Goal: Task Accomplishment & Management: Manage account settings

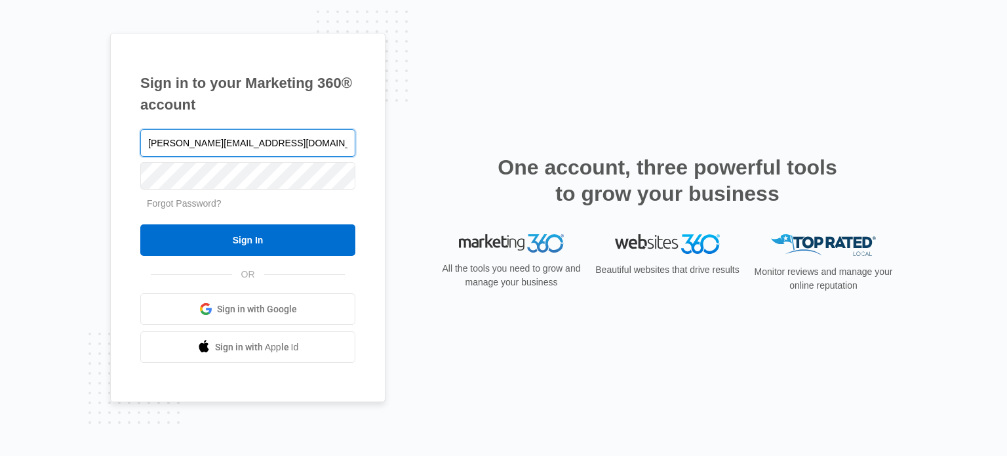
type input "[PERSON_NAME][EMAIL_ADDRESS][DOMAIN_NAME]"
click at [140, 224] on input "Sign In" at bounding box center [247, 239] width 215 height 31
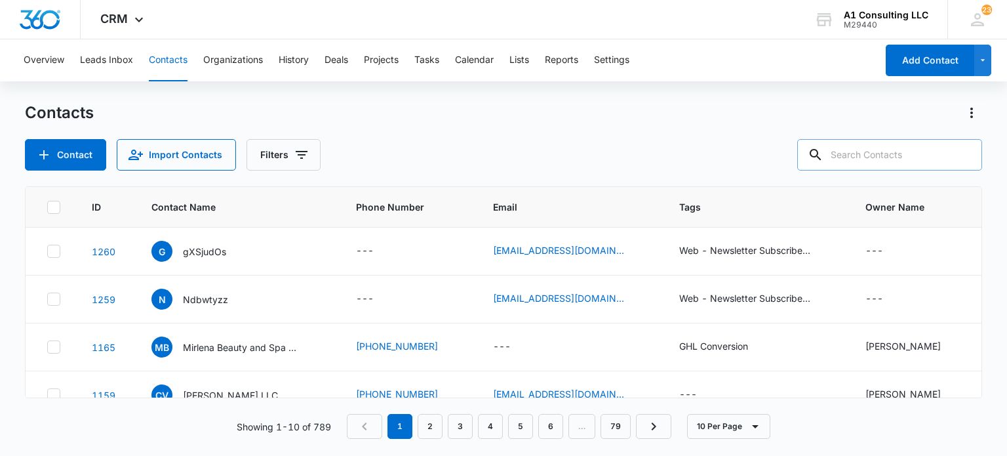
click at [879, 162] on input "text" at bounding box center [889, 154] width 185 height 31
type input "limo"
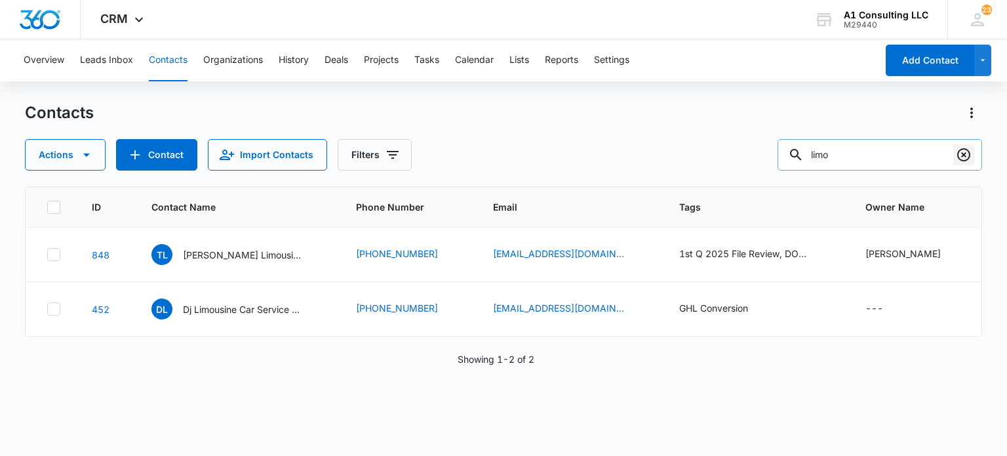
click at [963, 160] on icon "Clear" at bounding box center [963, 154] width 13 height 13
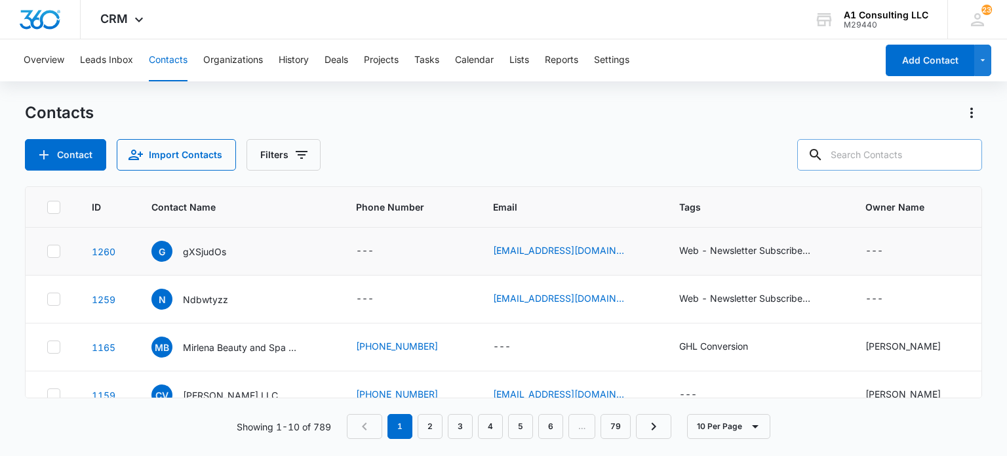
click at [51, 255] on icon at bounding box center [54, 251] width 12 height 12
click at [47, 252] on input "checkbox" at bounding box center [47, 251] width 1 height 1
checkbox input "true"
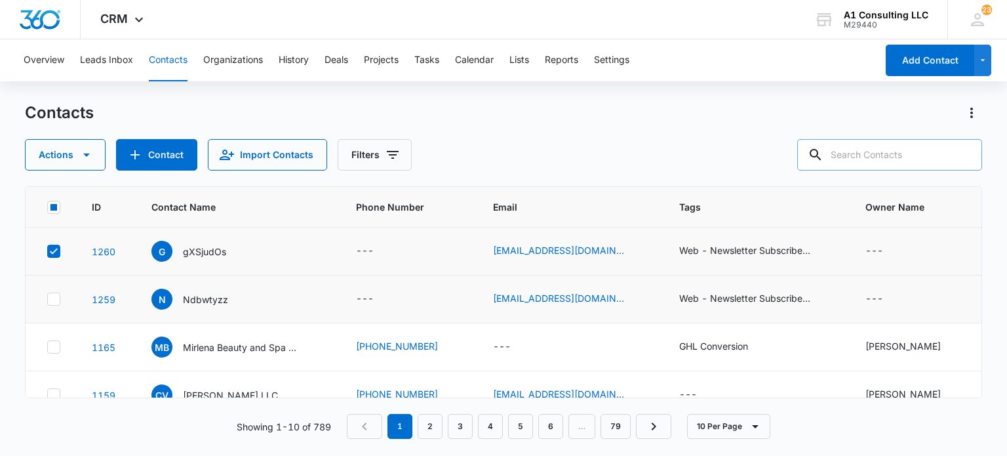
click at [53, 290] on td at bounding box center [51, 299] width 50 height 48
click at [54, 298] on icon at bounding box center [54, 299] width 8 height 6
click at [47, 299] on input "checkbox" at bounding box center [47, 299] width 1 height 1
click at [89, 151] on icon "button" at bounding box center [87, 155] width 16 height 16
click at [72, 290] on div "Delete" at bounding box center [70, 294] width 59 height 9
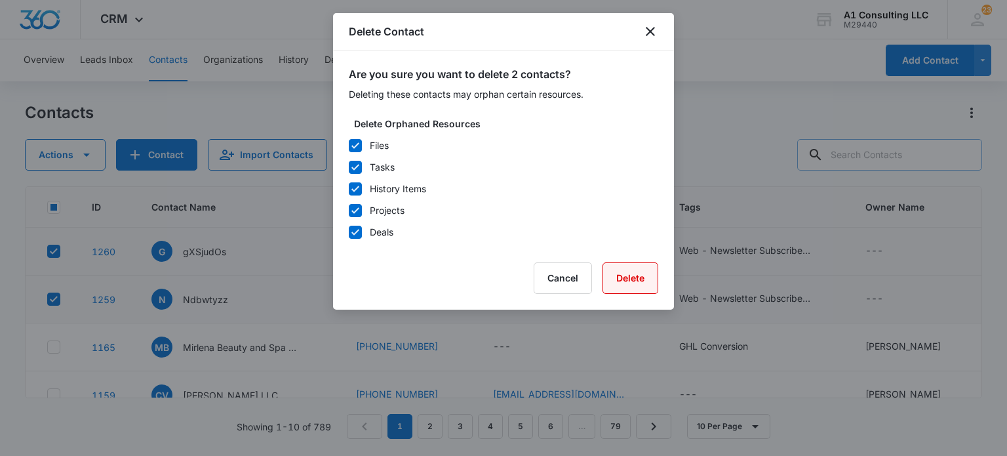
click at [639, 274] on button "Delete" at bounding box center [631, 277] width 56 height 31
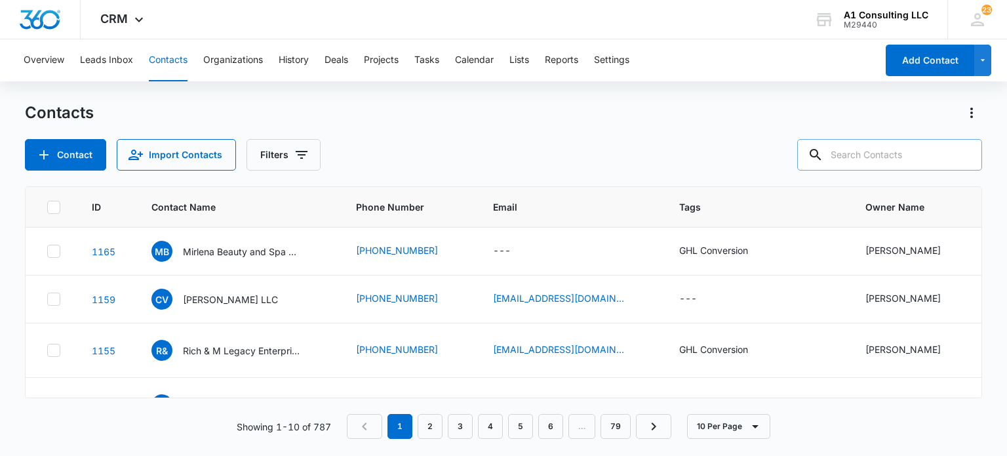
click at [883, 146] on input "text" at bounding box center [889, 154] width 185 height 31
type input "richy"
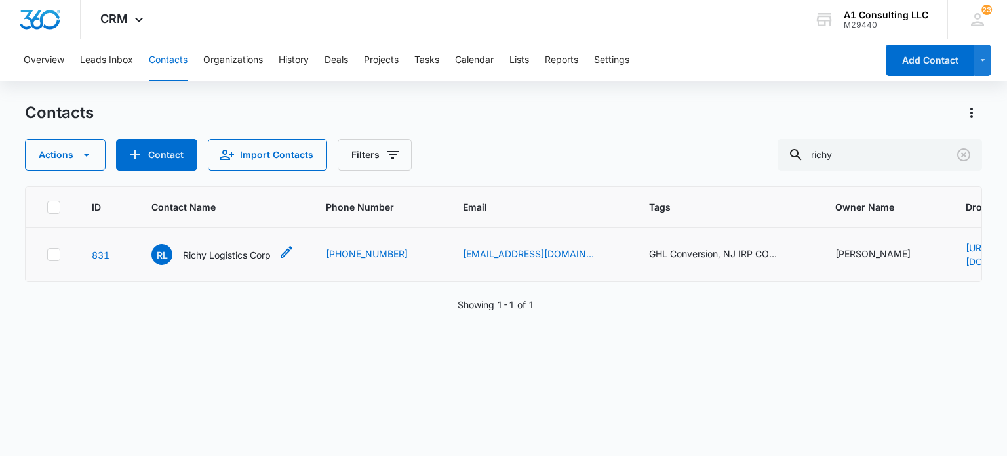
click at [244, 256] on p "Richy Logistics Corp" at bounding box center [227, 255] width 88 height 14
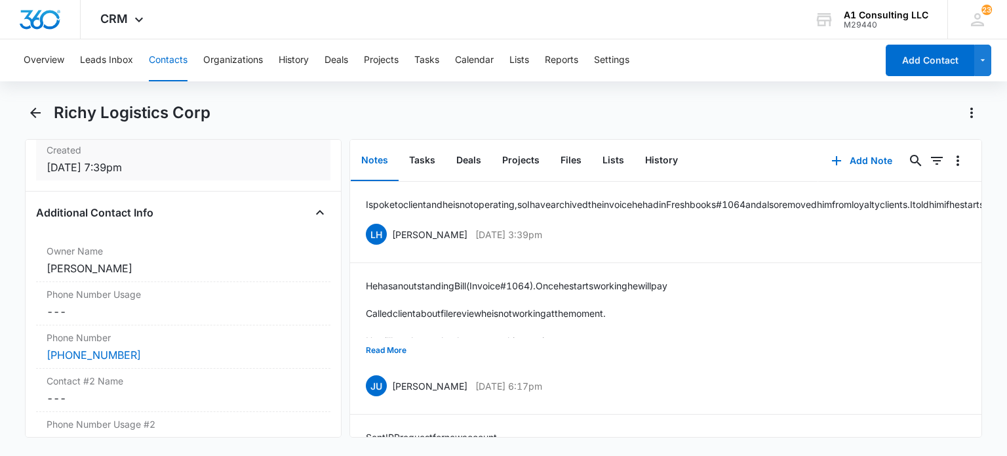
scroll to position [918, 0]
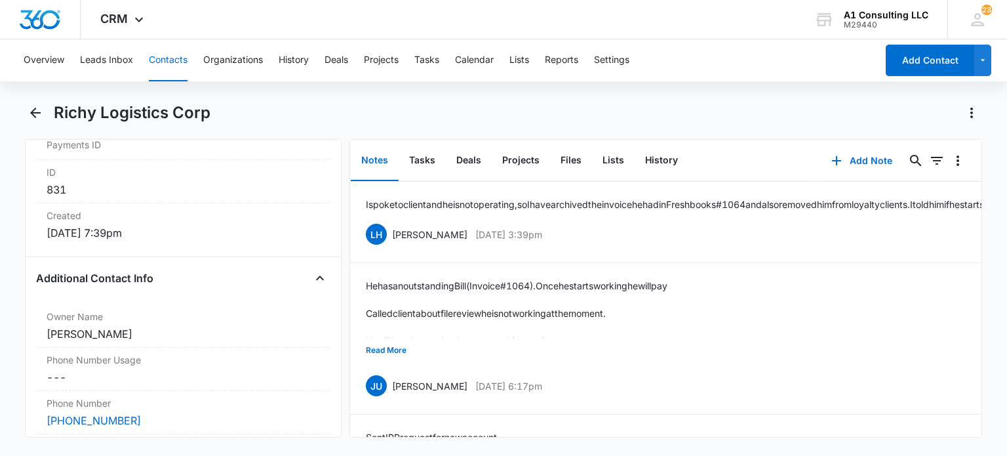
click at [155, 53] on button "Contacts" at bounding box center [168, 60] width 39 height 42
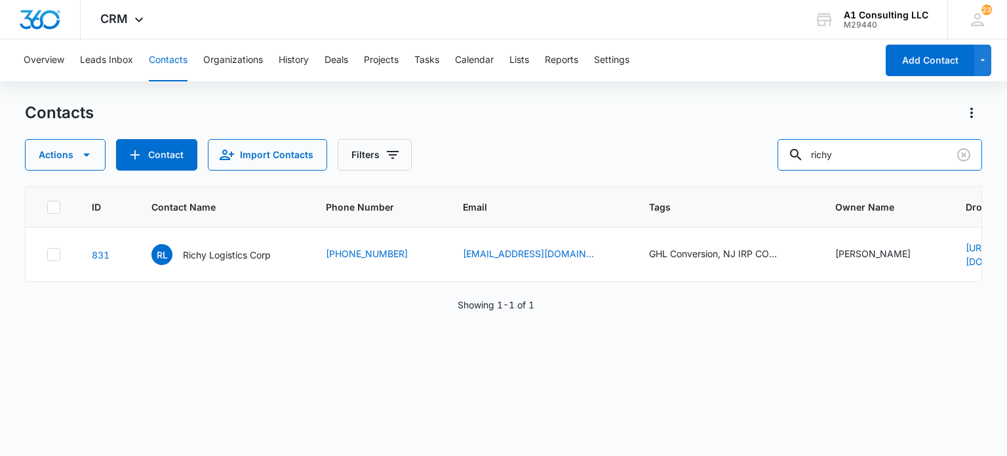
drag, startPoint x: 906, startPoint y: 150, endPoint x: 572, endPoint y: 160, distance: 333.9
click at [571, 160] on div "Actions Contact Import Contacts Filters richy" at bounding box center [503, 154] width 957 height 31
type input "columna"
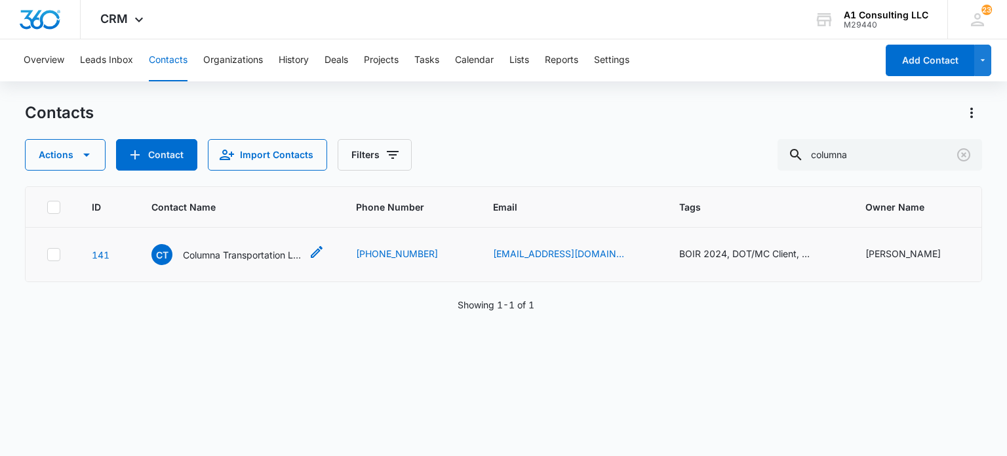
click at [205, 251] on p "Columna Transportation LLC" at bounding box center [242, 255] width 118 height 14
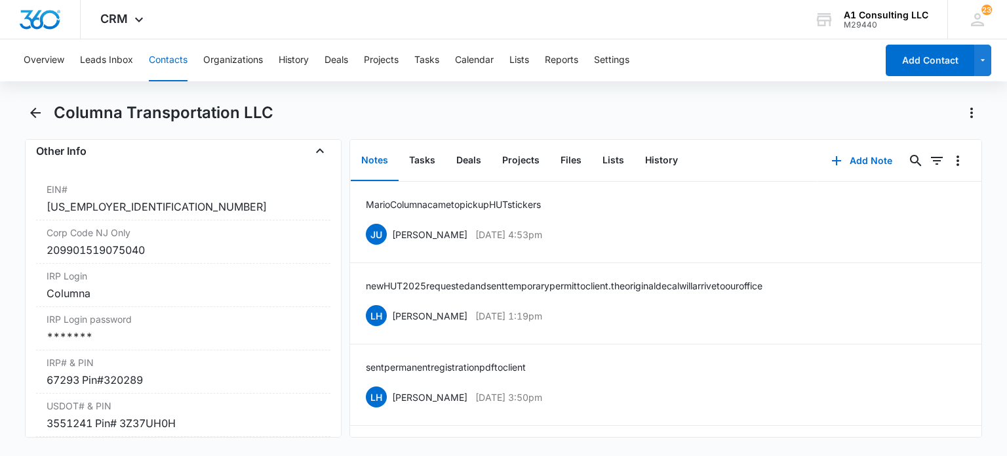
scroll to position [1705, 0]
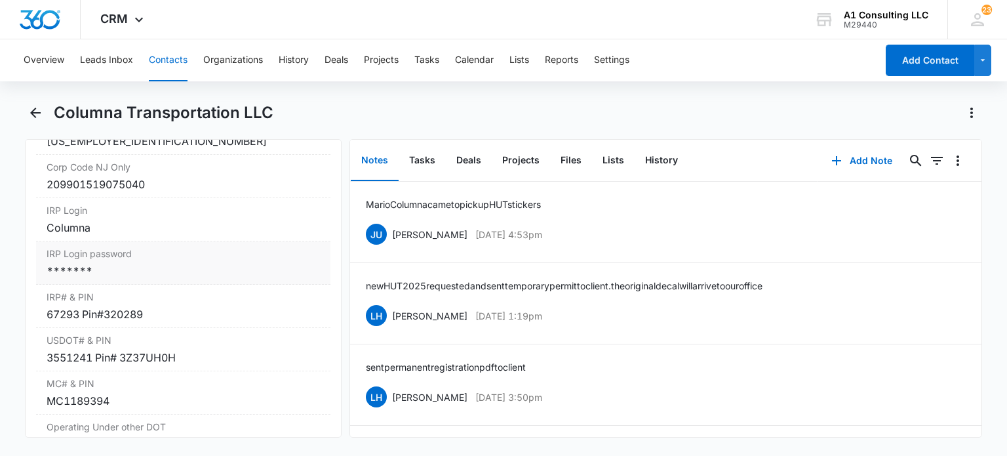
click at [150, 279] on div "*******" at bounding box center [183, 271] width 273 height 16
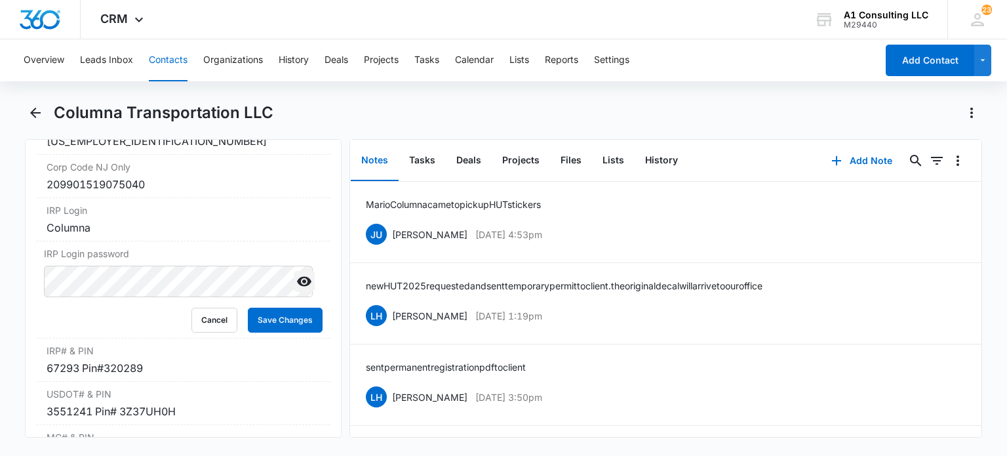
click at [301, 287] on icon "Show" at bounding box center [304, 282] width 14 height 10
click at [307, 332] on button "Save Changes" at bounding box center [285, 320] width 75 height 25
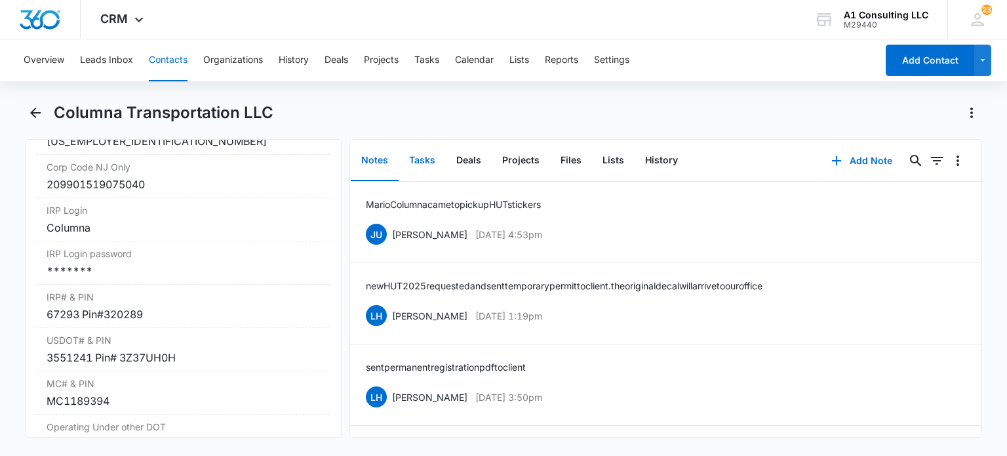
click at [424, 150] on button "Tasks" at bounding box center [422, 160] width 47 height 41
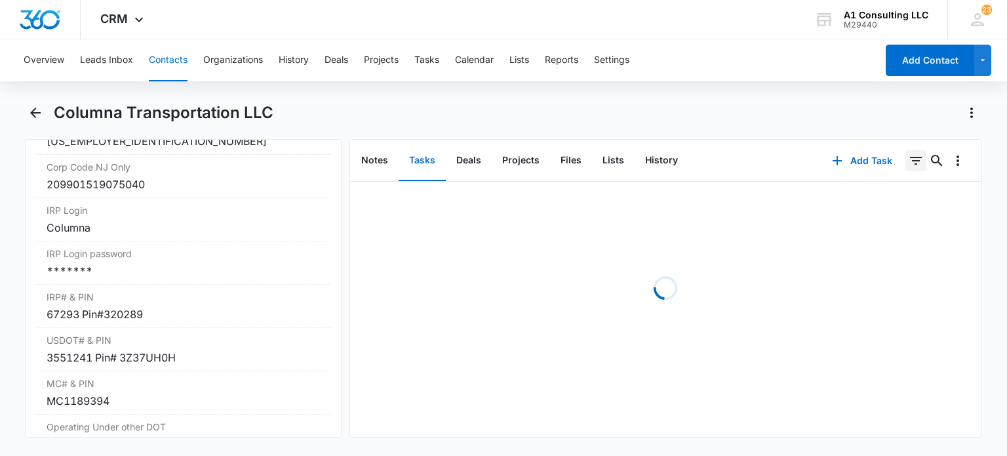
click at [910, 157] on icon "Filters" at bounding box center [916, 161] width 12 height 8
click at [892, 275] on icon "Show Task status filters" at bounding box center [900, 272] width 16 height 16
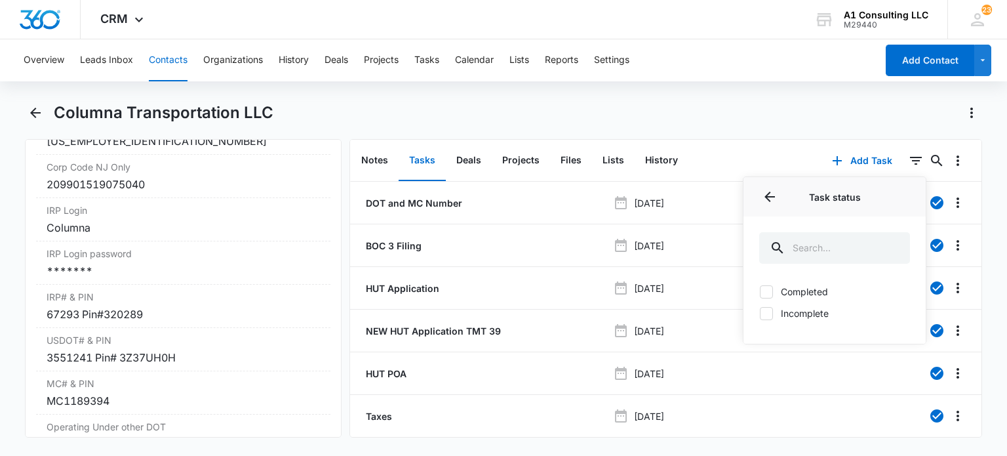
click at [814, 304] on div "Completed Incomplete" at bounding box center [835, 310] width 182 height 67
click at [812, 308] on label "Incomplete" at bounding box center [834, 313] width 151 height 14
click at [760, 313] on input "Incomplete" at bounding box center [759, 313] width 1 height 1
checkbox input "true"
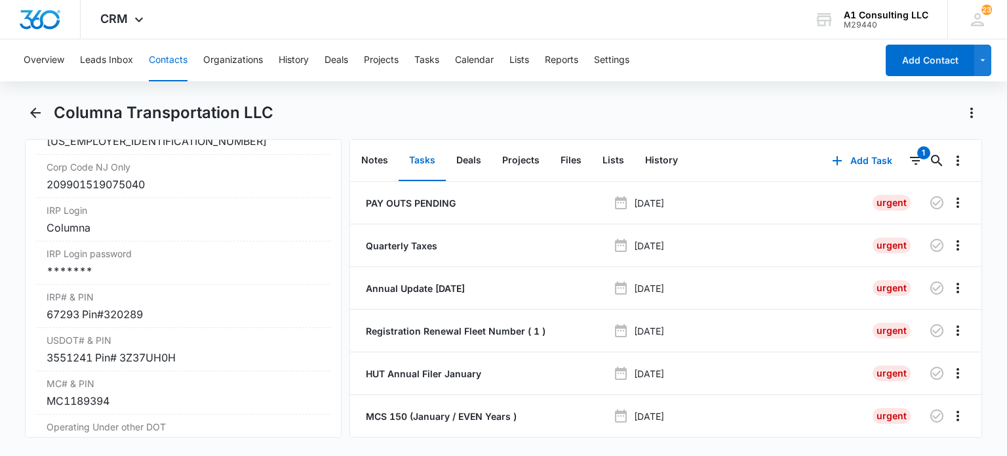
click at [779, 109] on div "Columna Transportation LLC" at bounding box center [518, 112] width 929 height 21
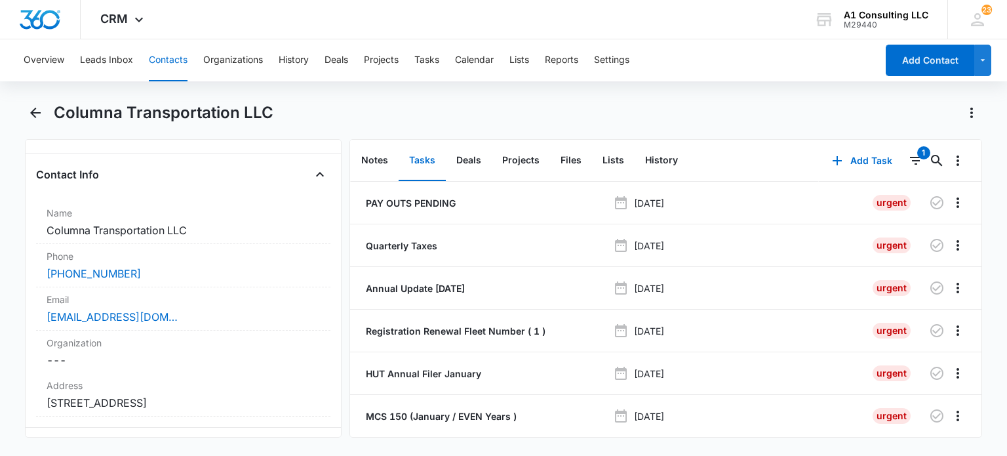
scroll to position [131, 0]
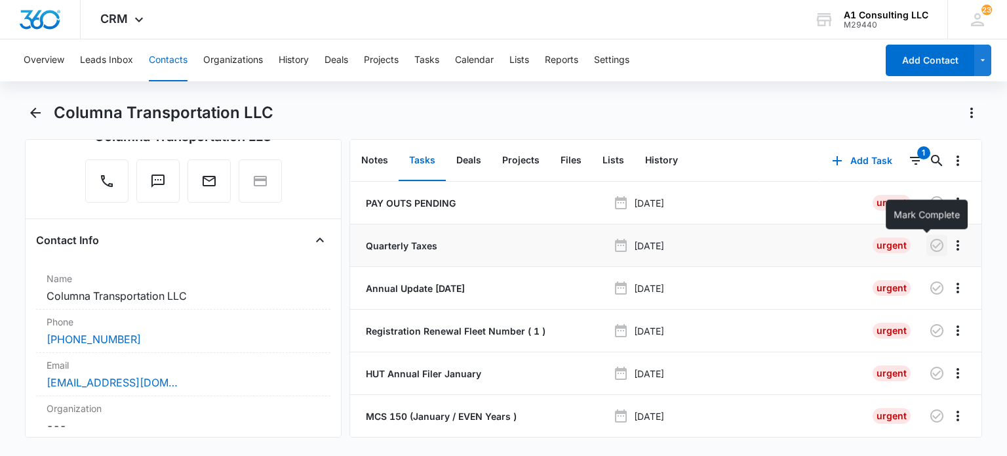
click at [931, 243] on icon "button" at bounding box center [937, 245] width 13 height 13
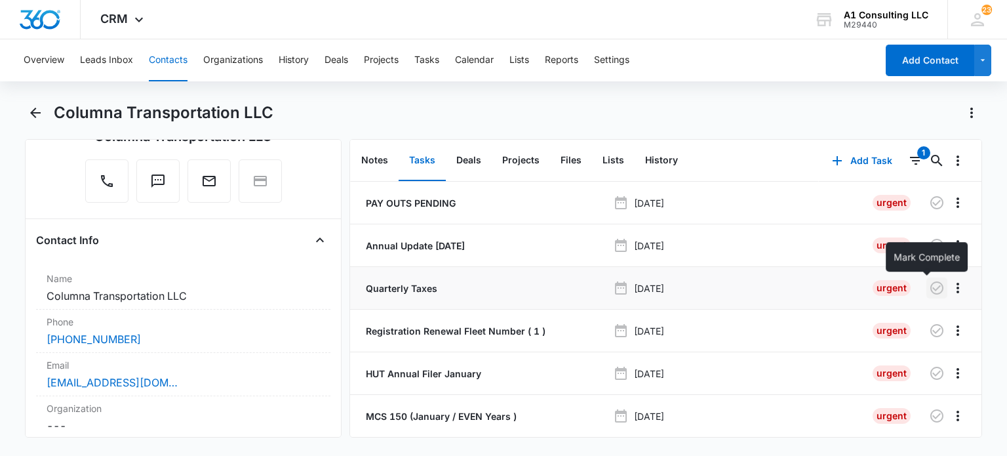
click at [929, 283] on icon "button" at bounding box center [937, 288] width 16 height 16
drag, startPoint x: 465, startPoint y: 247, endPoint x: 477, endPoint y: 226, distance: 23.5
click at [465, 247] on p "Annual Update [DATE]" at bounding box center [414, 246] width 102 height 14
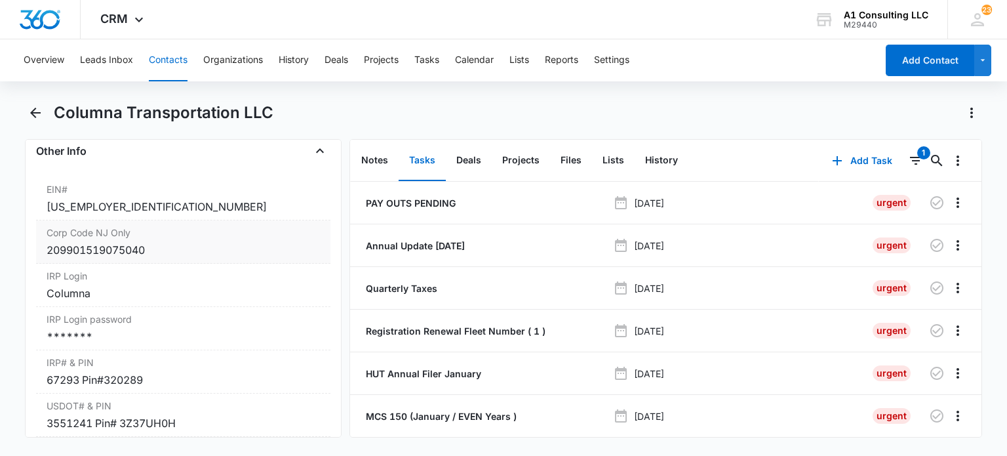
scroll to position [1771, 0]
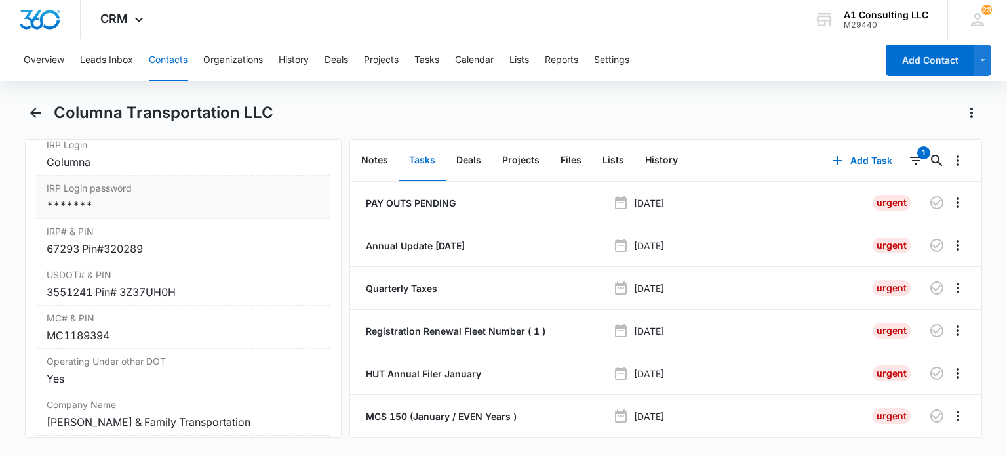
click at [171, 213] on div "*******" at bounding box center [183, 205] width 273 height 16
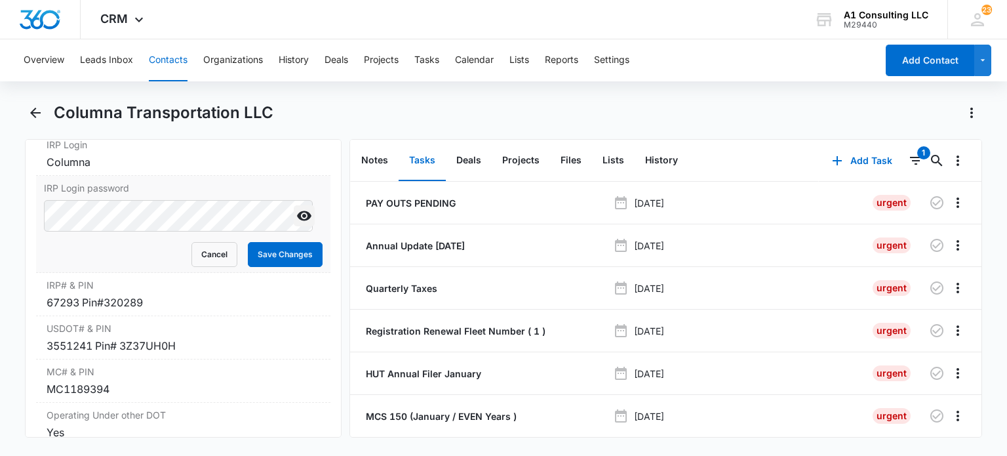
click at [300, 224] on icon "Show" at bounding box center [304, 216] width 16 height 16
click at [222, 267] on button "Cancel" at bounding box center [214, 254] width 46 height 25
